Goal: Task Accomplishment & Management: Use online tool/utility

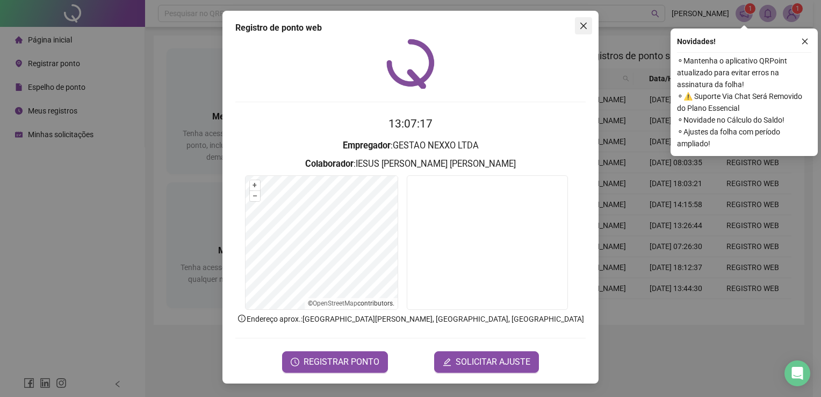
click at [579, 27] on span "Close" at bounding box center [583, 25] width 17 height 9
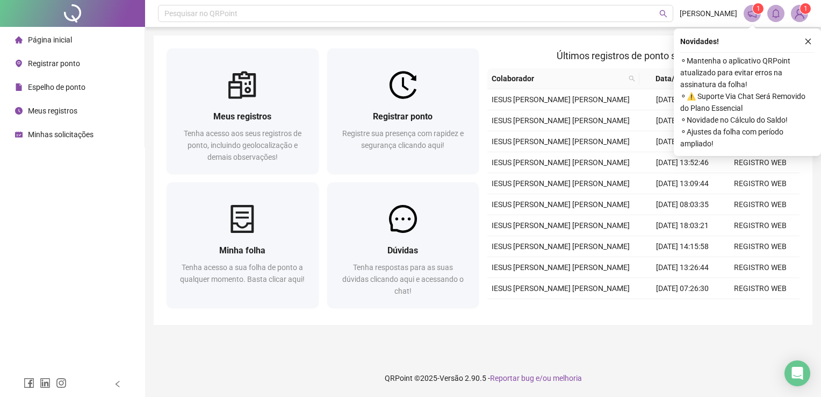
click at [63, 68] on span "Registrar ponto" at bounding box center [54, 63] width 52 height 9
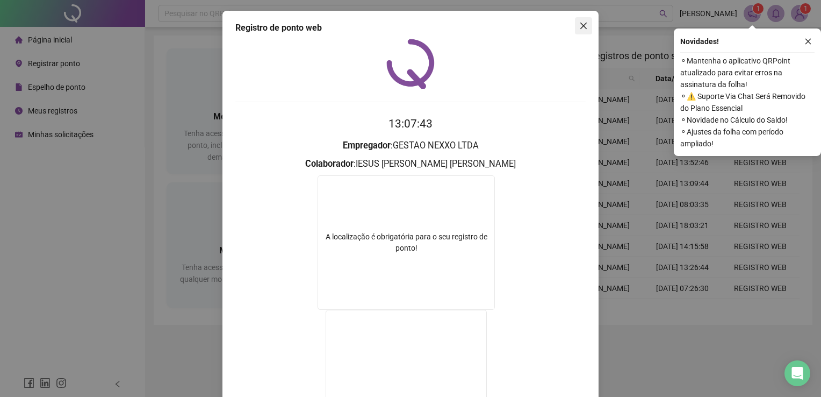
click at [582, 20] on button "Close" at bounding box center [583, 25] width 17 height 17
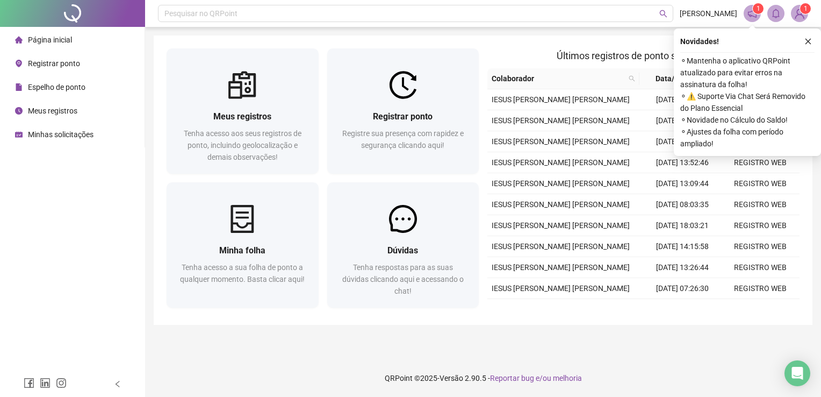
click at [56, 91] on span "Espelho de ponto" at bounding box center [56, 87] width 57 height 9
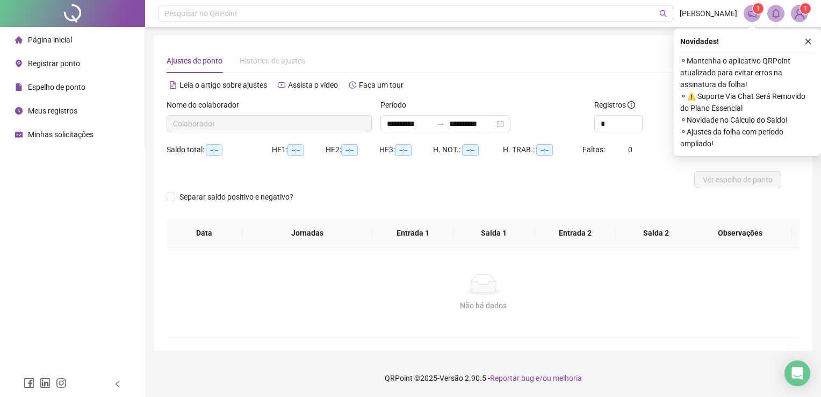
type input "**********"
click at [67, 66] on span "Registrar ponto" at bounding box center [54, 63] width 52 height 9
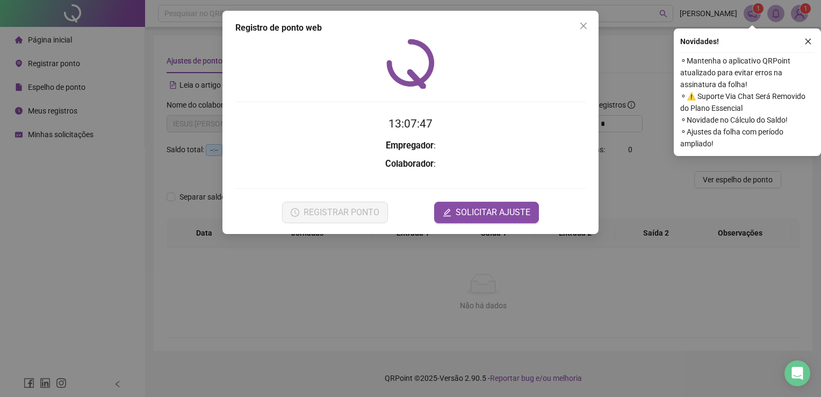
drag, startPoint x: 60, startPoint y: 84, endPoint x: 292, endPoint y: 145, distance: 240.1
click at [78, 83] on div "Registro de ponto web 13:07:47 Empregador : Colaborador : REGISTRAR PONTO SOLIC…" at bounding box center [410, 198] width 821 height 397
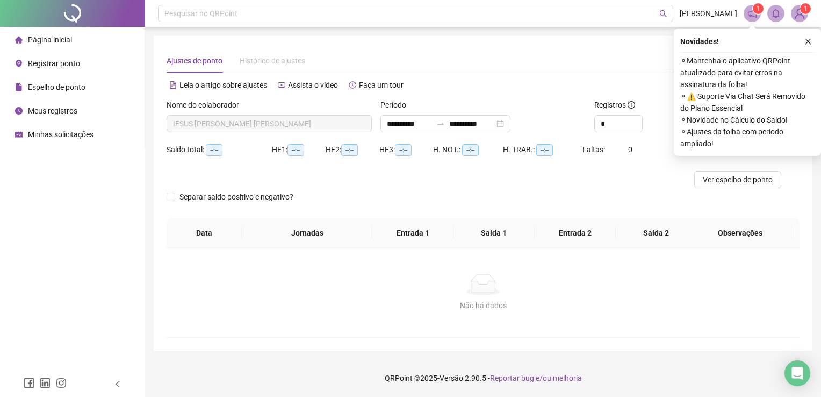
click at [59, 111] on span "Meus registros" at bounding box center [52, 110] width 49 height 9
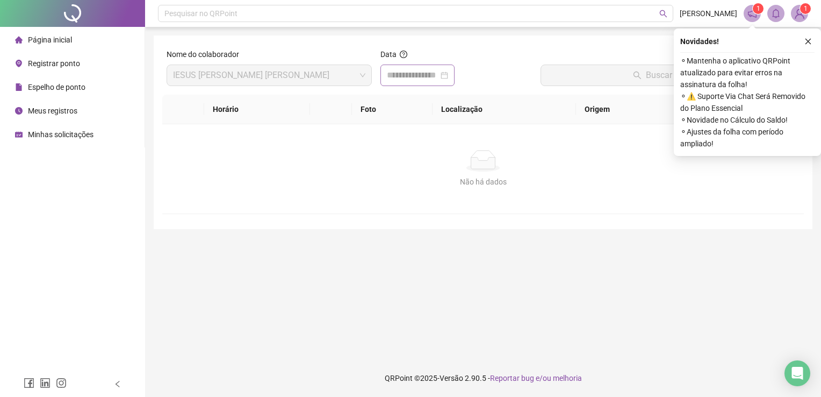
click at [411, 64] on div at bounding box center [417, 74] width 74 height 21
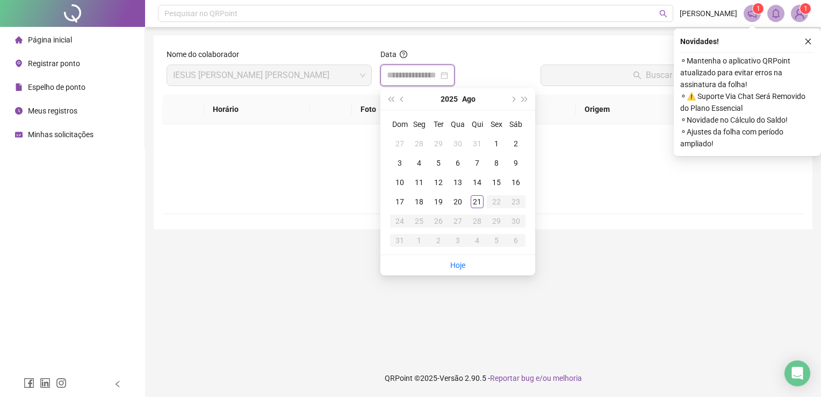
click at [415, 74] on input at bounding box center [413, 75] width 52 height 13
type input "**********"
click at [477, 201] on div "21" at bounding box center [477, 201] width 13 height 13
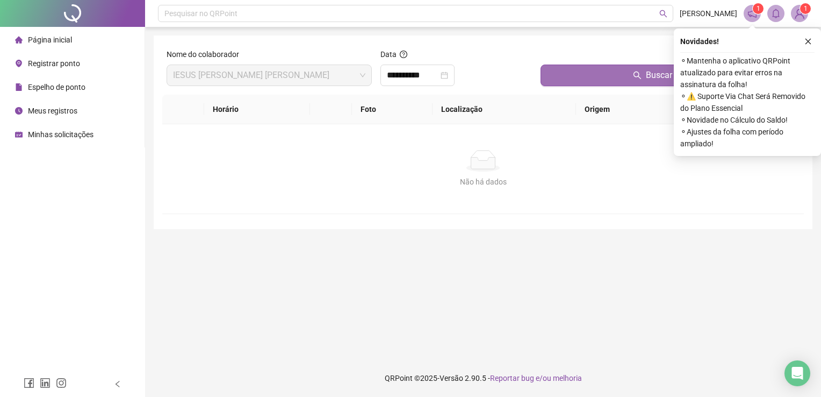
click at [562, 79] on button "Buscar registros" at bounding box center [670, 74] width 259 height 21
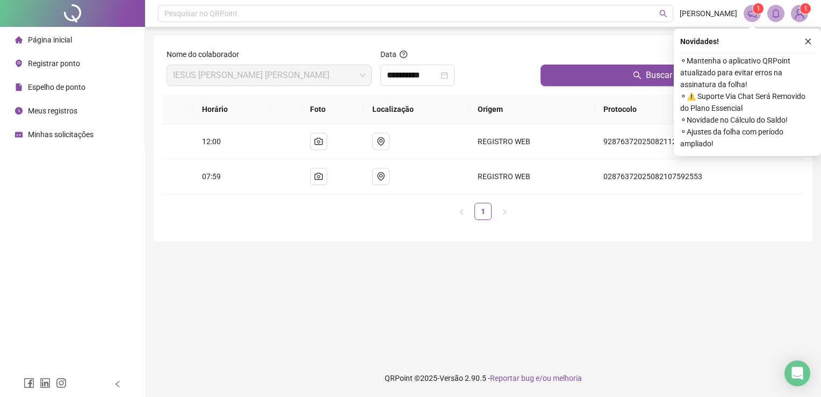
click at [49, 41] on span "Página inicial" at bounding box center [50, 39] width 44 height 9
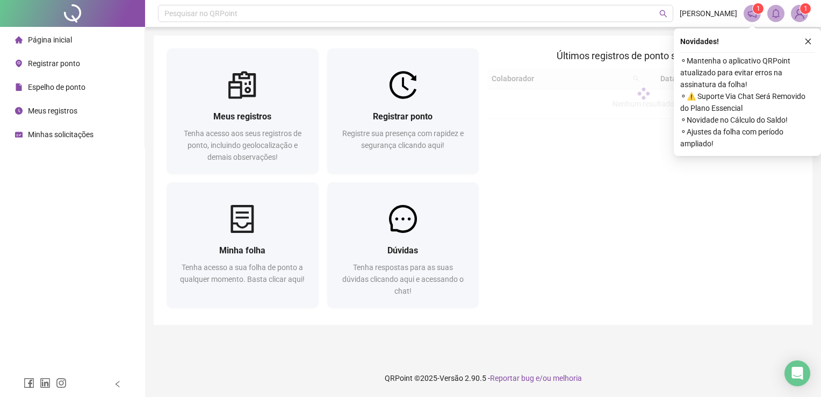
click at [67, 59] on span "Registrar ponto" at bounding box center [54, 63] width 52 height 9
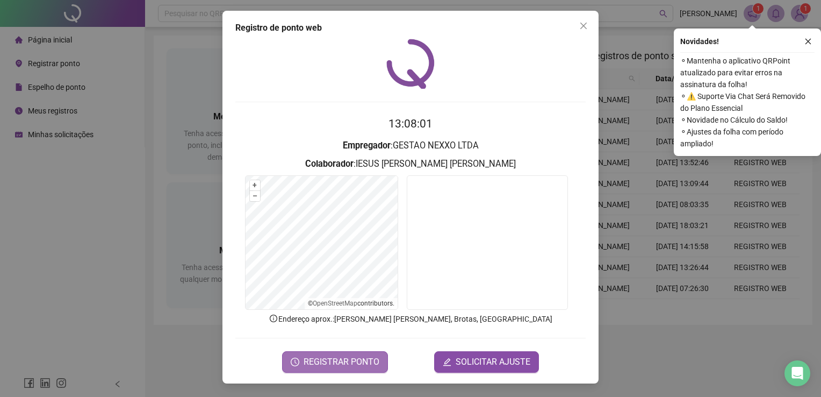
click at [340, 364] on span "REGISTRAR PONTO" at bounding box center [342, 361] width 76 height 13
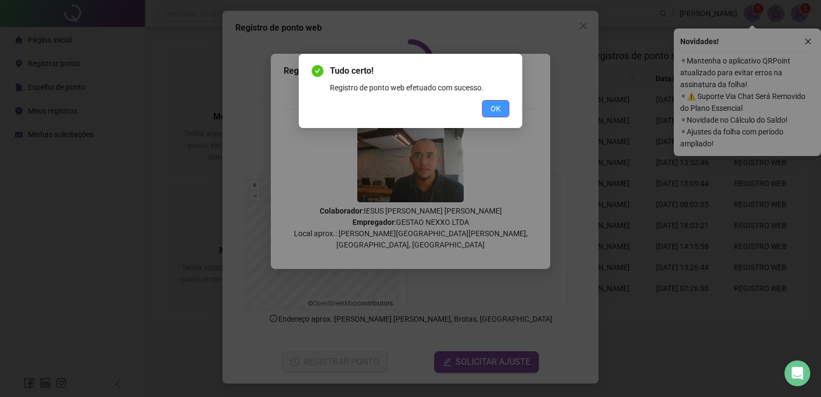
click at [494, 111] on span "OK" at bounding box center [496, 109] width 10 height 12
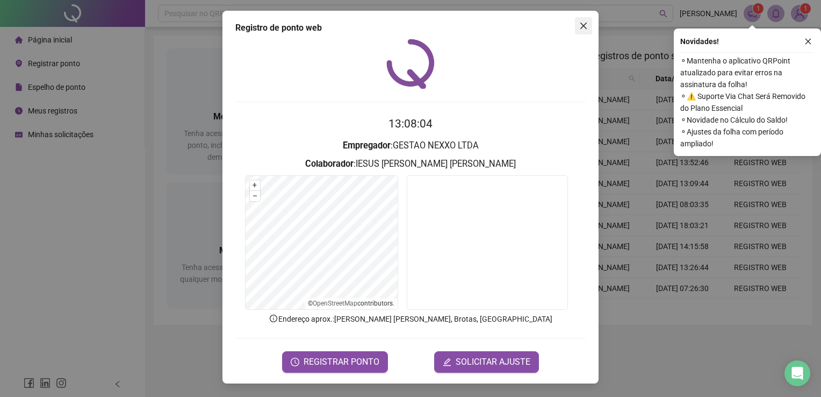
click at [585, 25] on icon "close" at bounding box center [583, 26] width 6 height 6
